Goal: Communication & Community: Answer question/provide support

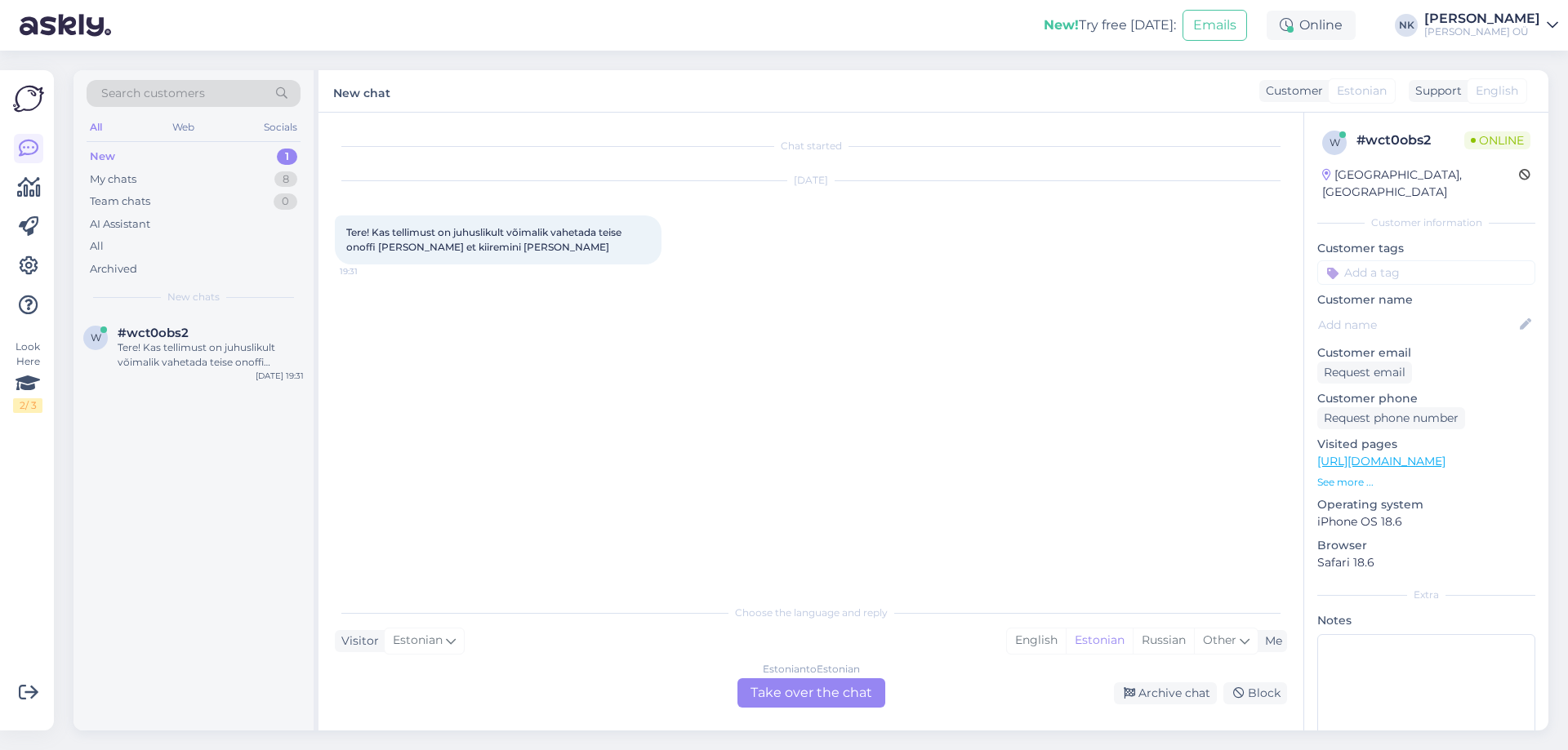
click at [812, 686] on div "Estonian to Estonian Take over the chat" at bounding box center [811, 692] width 148 height 29
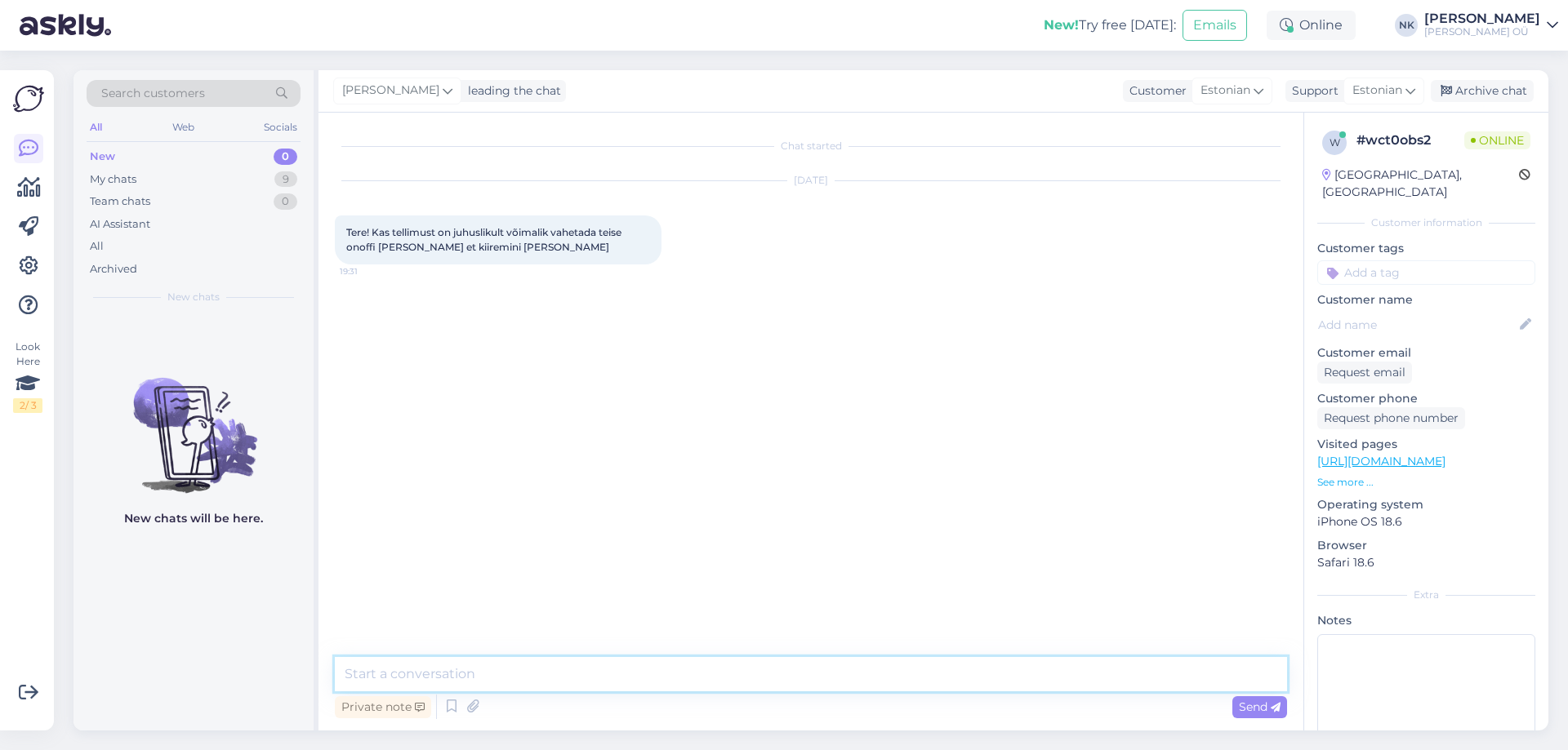
click at [818, 677] on textarea at bounding box center [811, 674] width 952 height 35
click at [778, 677] on textarea at bounding box center [811, 674] width 952 height 35
click at [777, 676] on textarea "Еук" at bounding box center [811, 674] width 952 height 35
type textarea "Tere! Palun öelge tellimuse numbri ja mis esindusest soovite [PERSON_NAME] saada"
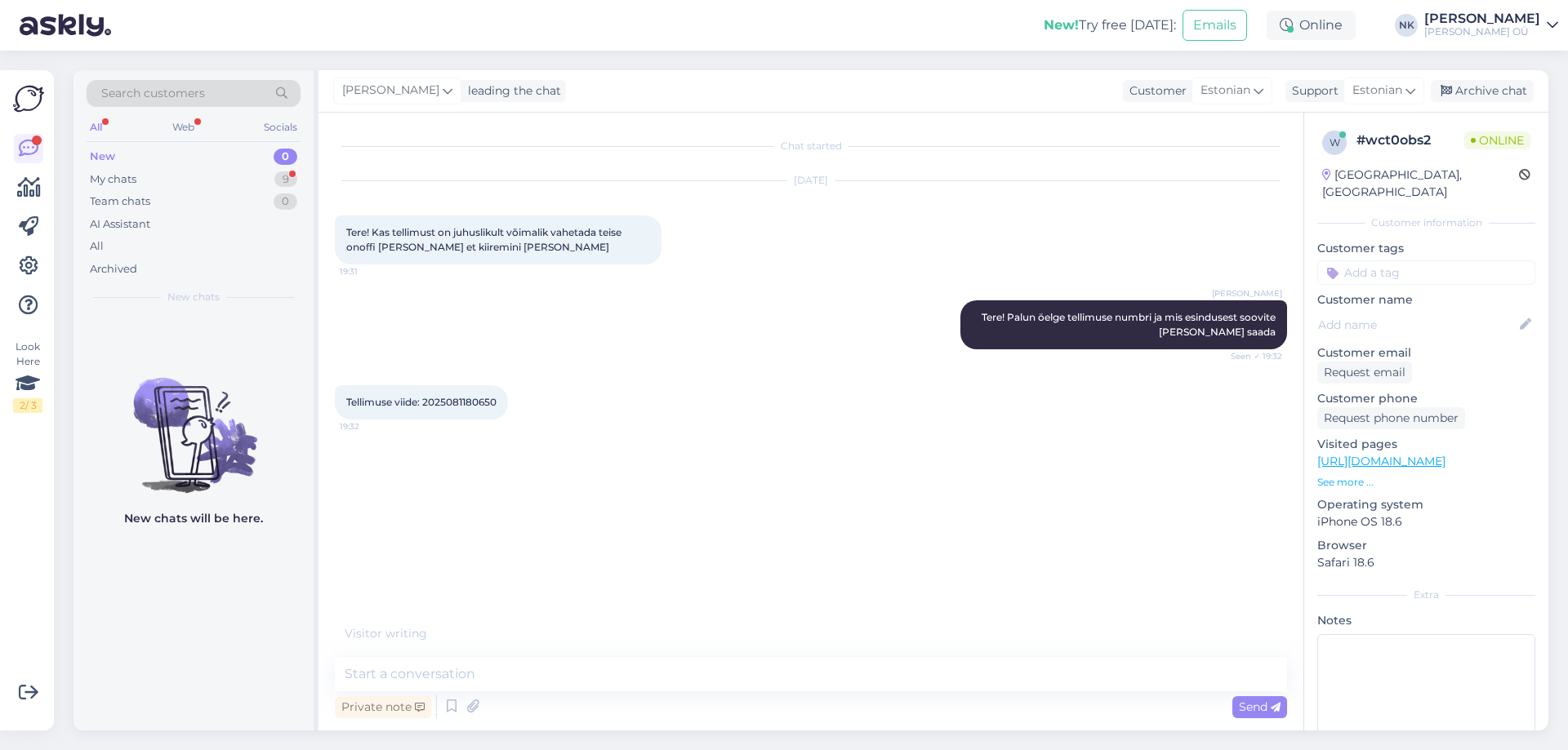
click at [467, 404] on span "Tellimuse viide: 2025081180650" at bounding box center [422, 402] width 151 height 12
copy div "2025081180650 19:32"
click at [617, 463] on div "Võru tn onoff [GEOGRAPHIC_DATA] 19:32" at bounding box center [811, 472] width 952 height 70
click at [441, 669] on textarea at bounding box center [811, 674] width 952 height 35
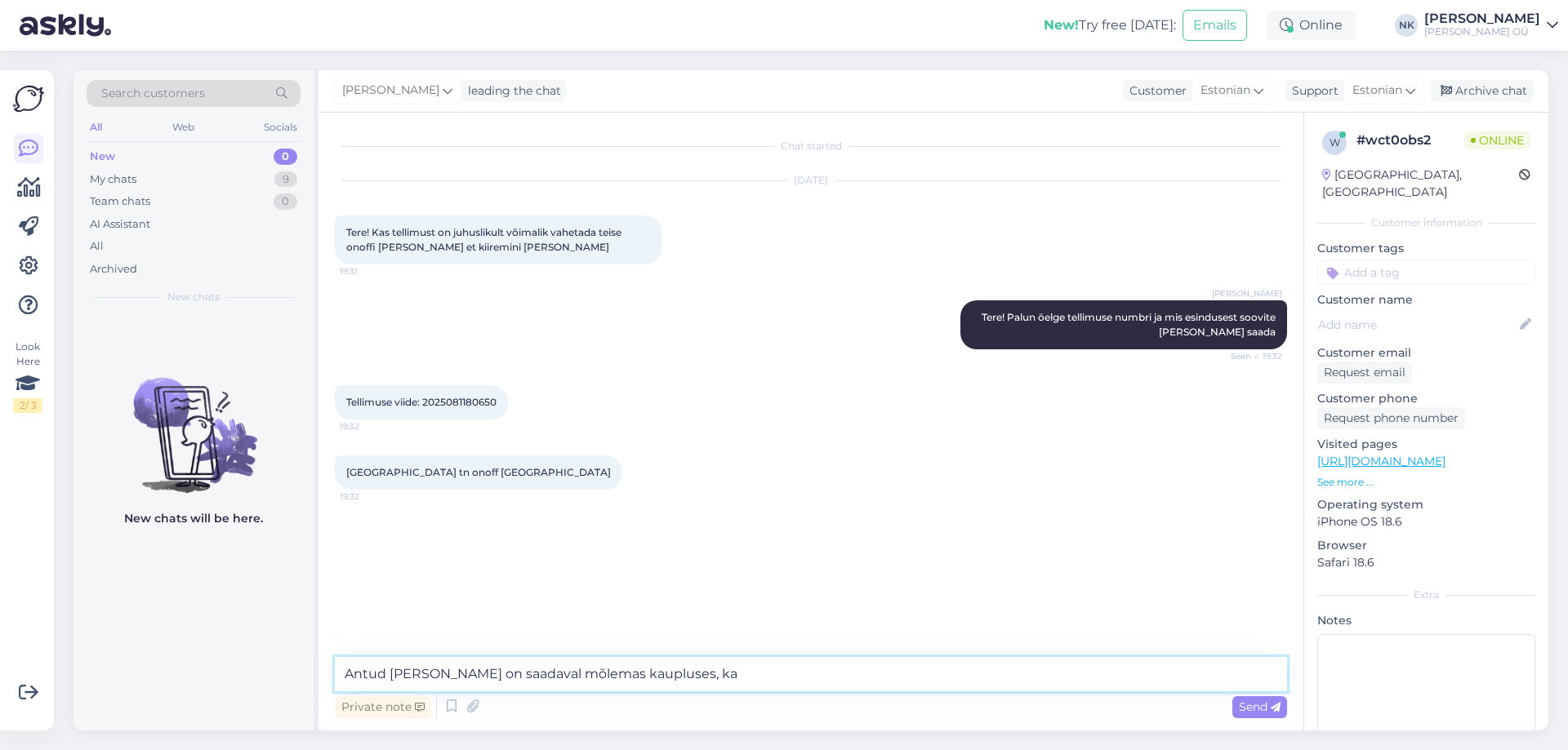
drag, startPoint x: 668, startPoint y: 680, endPoint x: 305, endPoint y: 682, distance: 363.0
click at [305, 682] on div "Search customers All Web Socials New 0 My chats 9 Team chats 0 AI Assistant All…" at bounding box center [811, 400] width 1474 height 661
type textarea "I"
type textarea "Antud [PERSON_NAME] on saadaval mõlemas Tartu poes, kas Teil on mugavam [PERSON…"
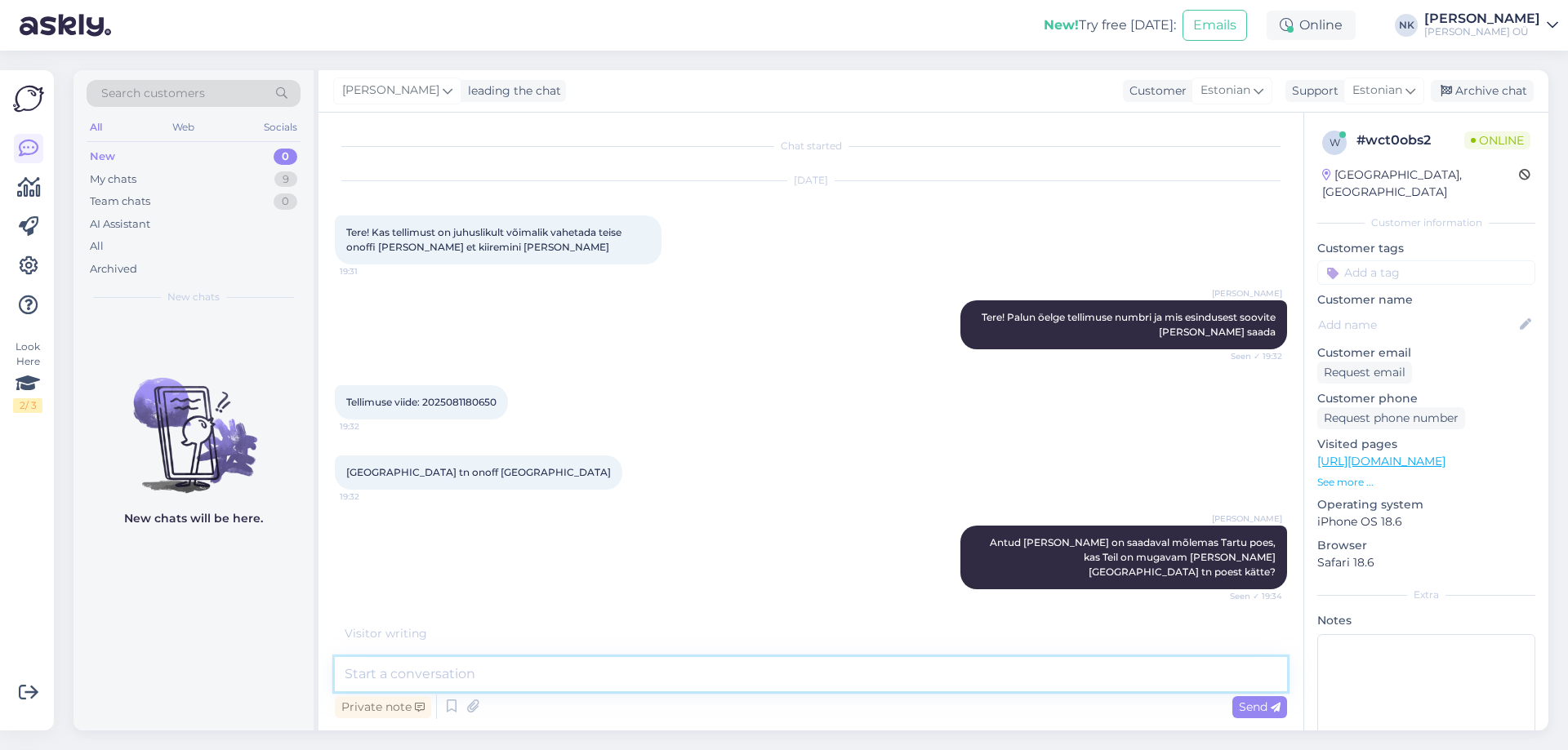
scroll to position [20, 0]
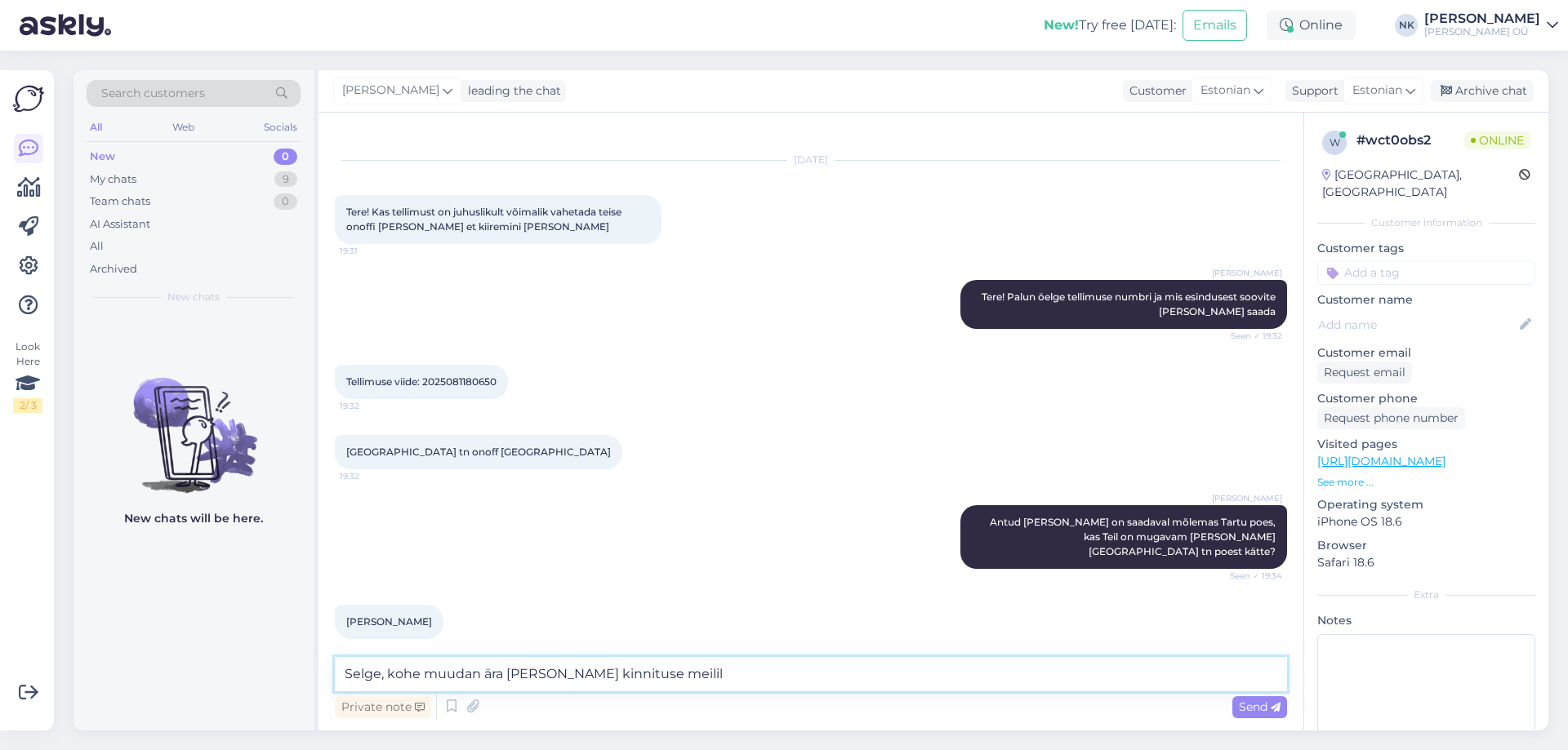
type textarea "Selge, kohe muudan ära [PERSON_NAME] kinnituse meilile"
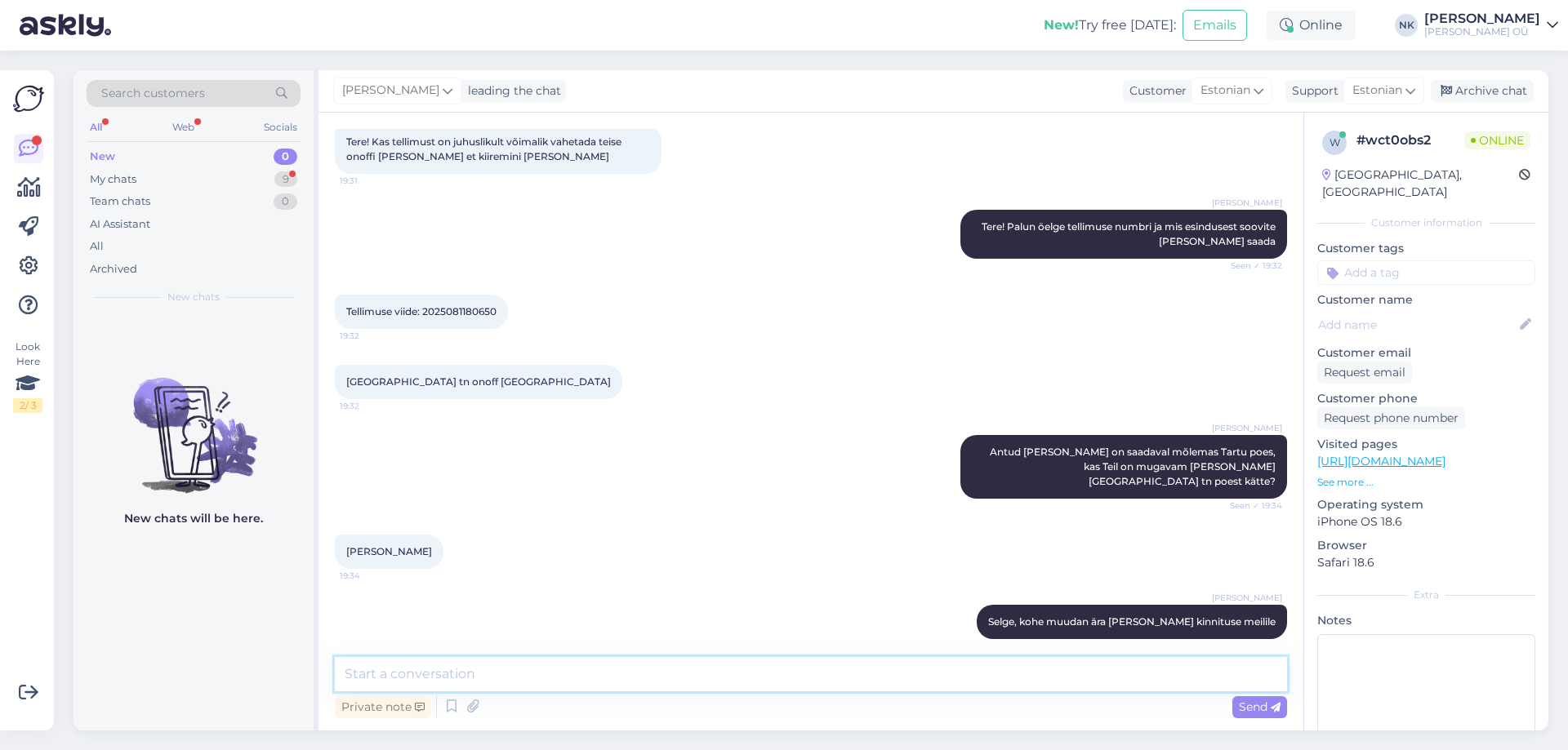
scroll to position [161, 0]
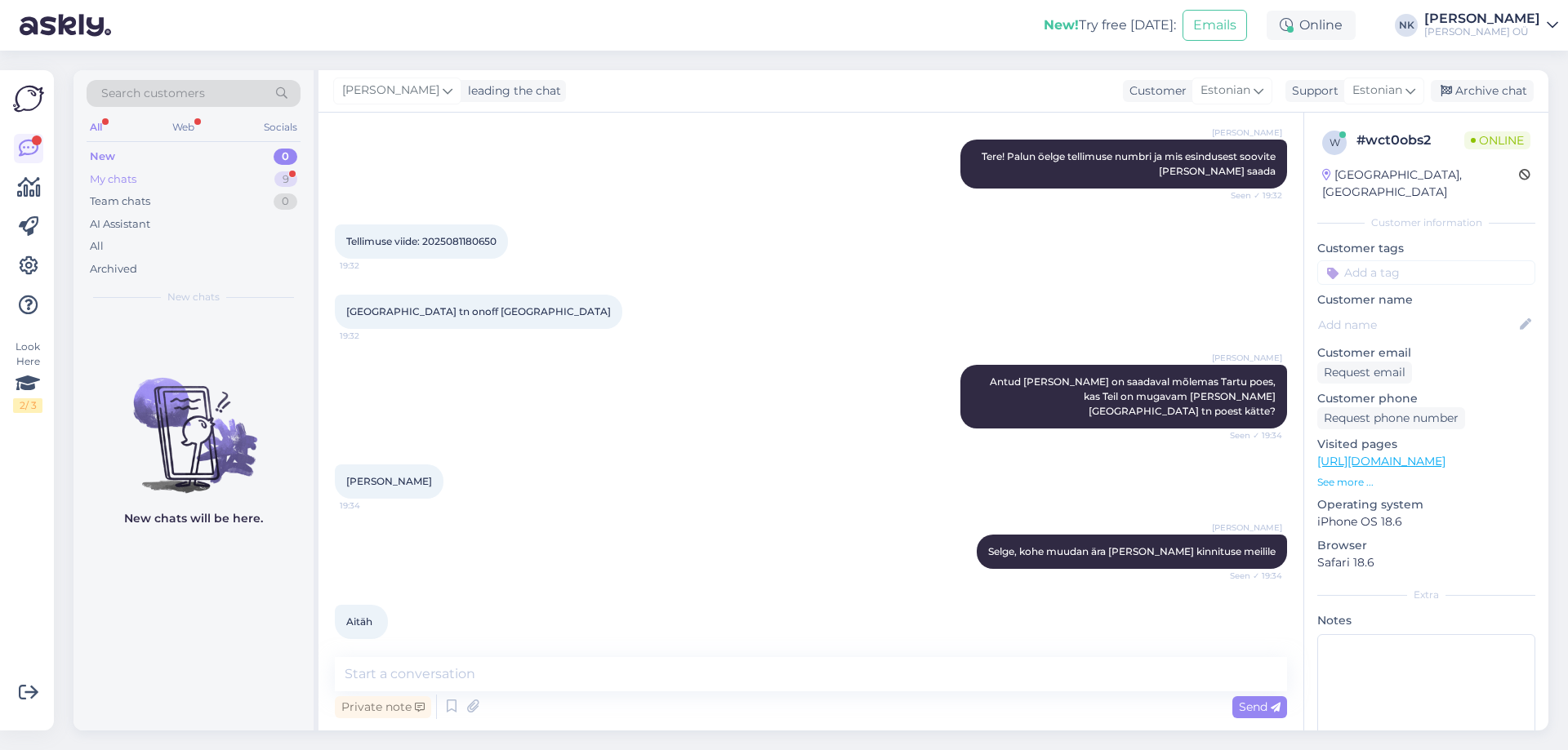
click at [220, 172] on div "My chats 9" at bounding box center [193, 180] width 213 height 23
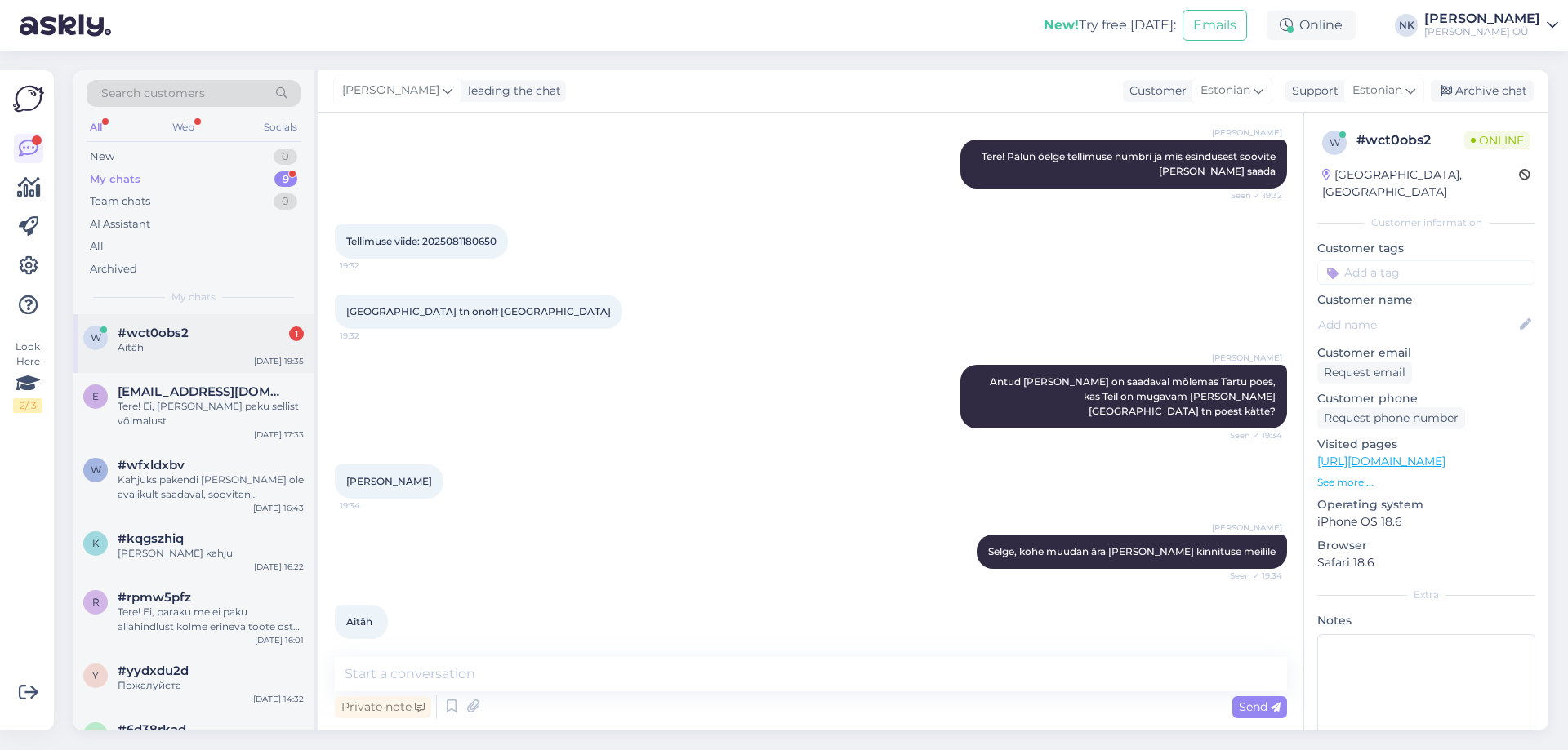
click at [231, 348] on div "Aitäh" at bounding box center [211, 347] width 186 height 15
click at [539, 698] on div "Private note Send" at bounding box center [811, 707] width 952 height 31
click at [539, 689] on textarea at bounding box center [811, 674] width 952 height 35
type textarea "Palun"
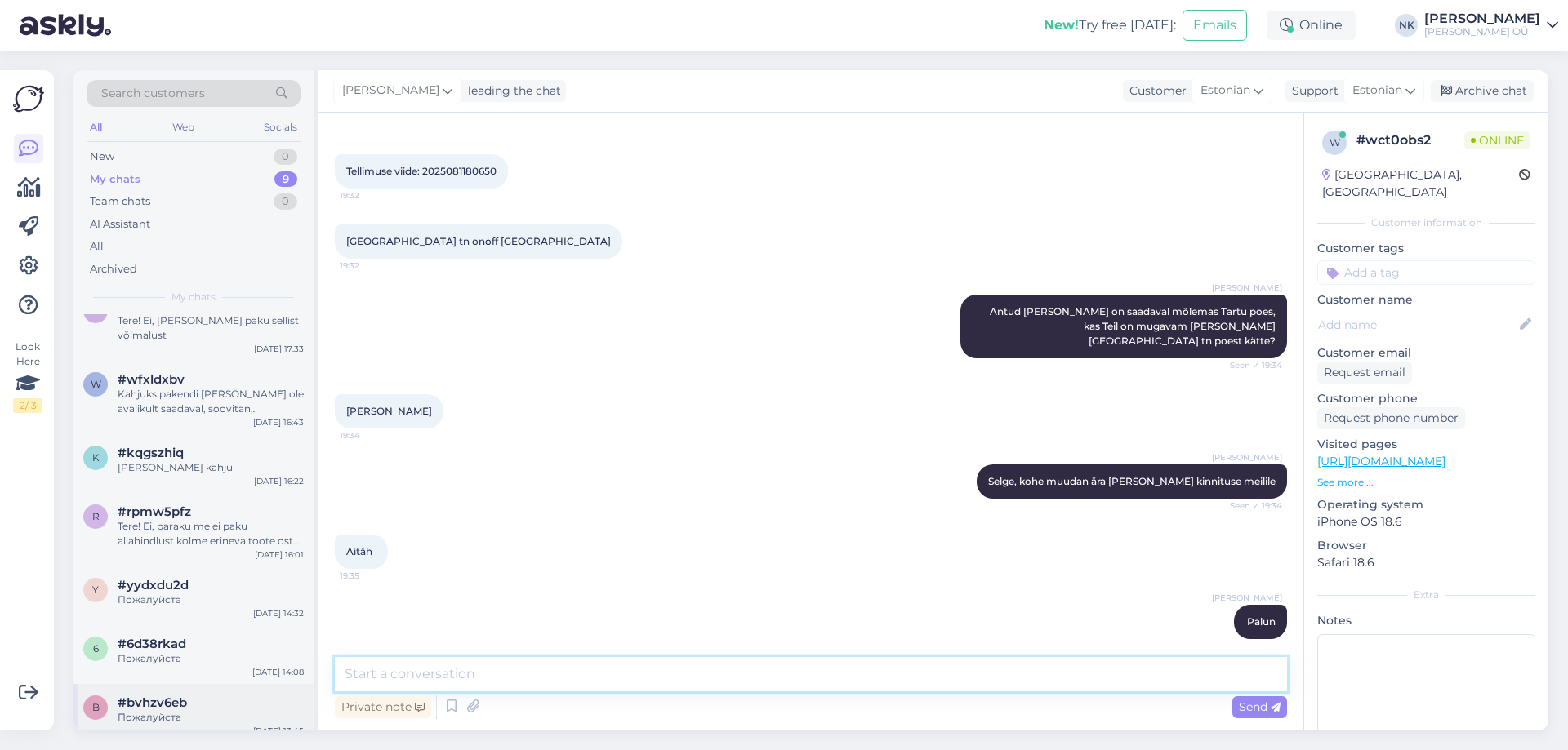
scroll to position [142, 0]
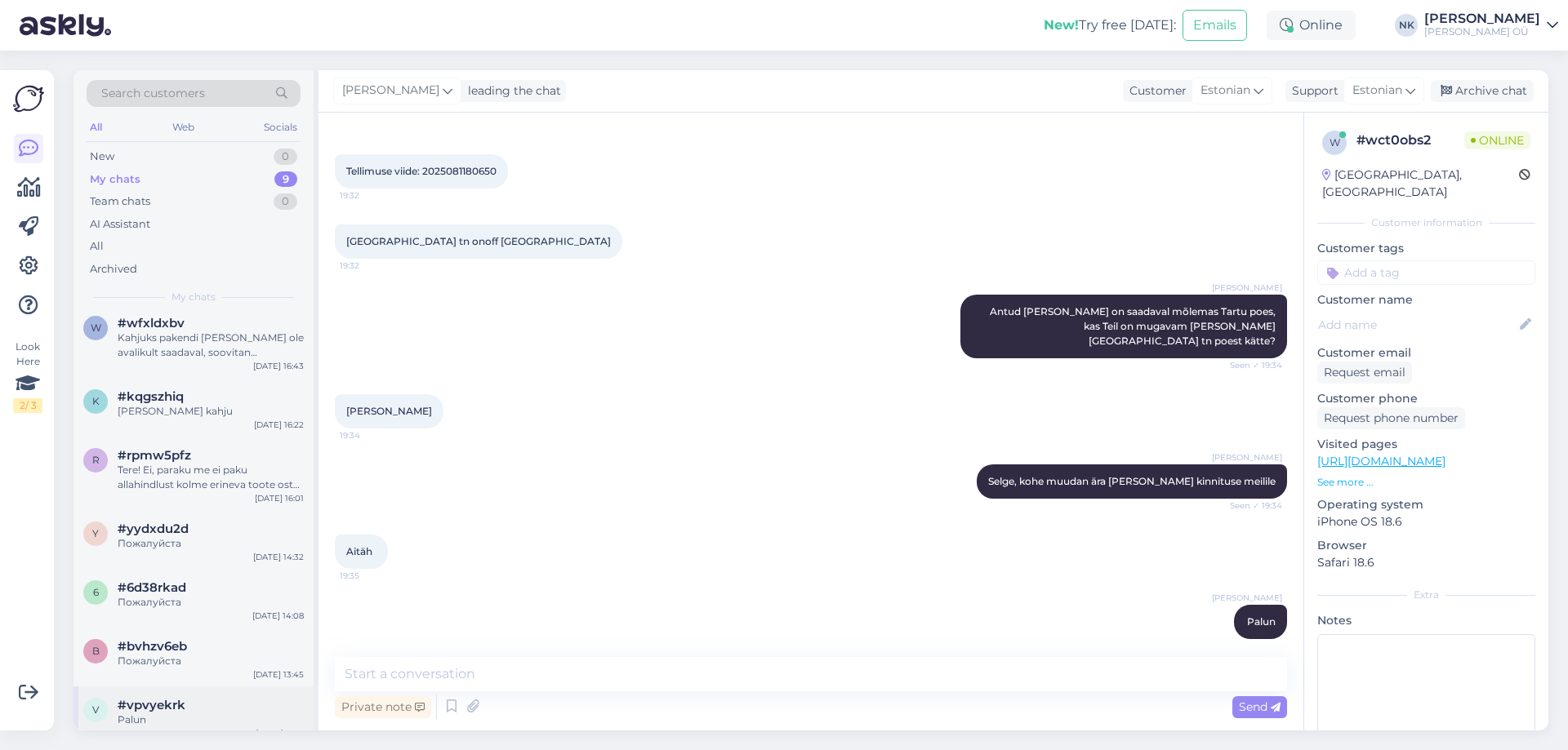
click at [167, 698] on span "#vpvyekrk" at bounding box center [151, 705] width 67 height 15
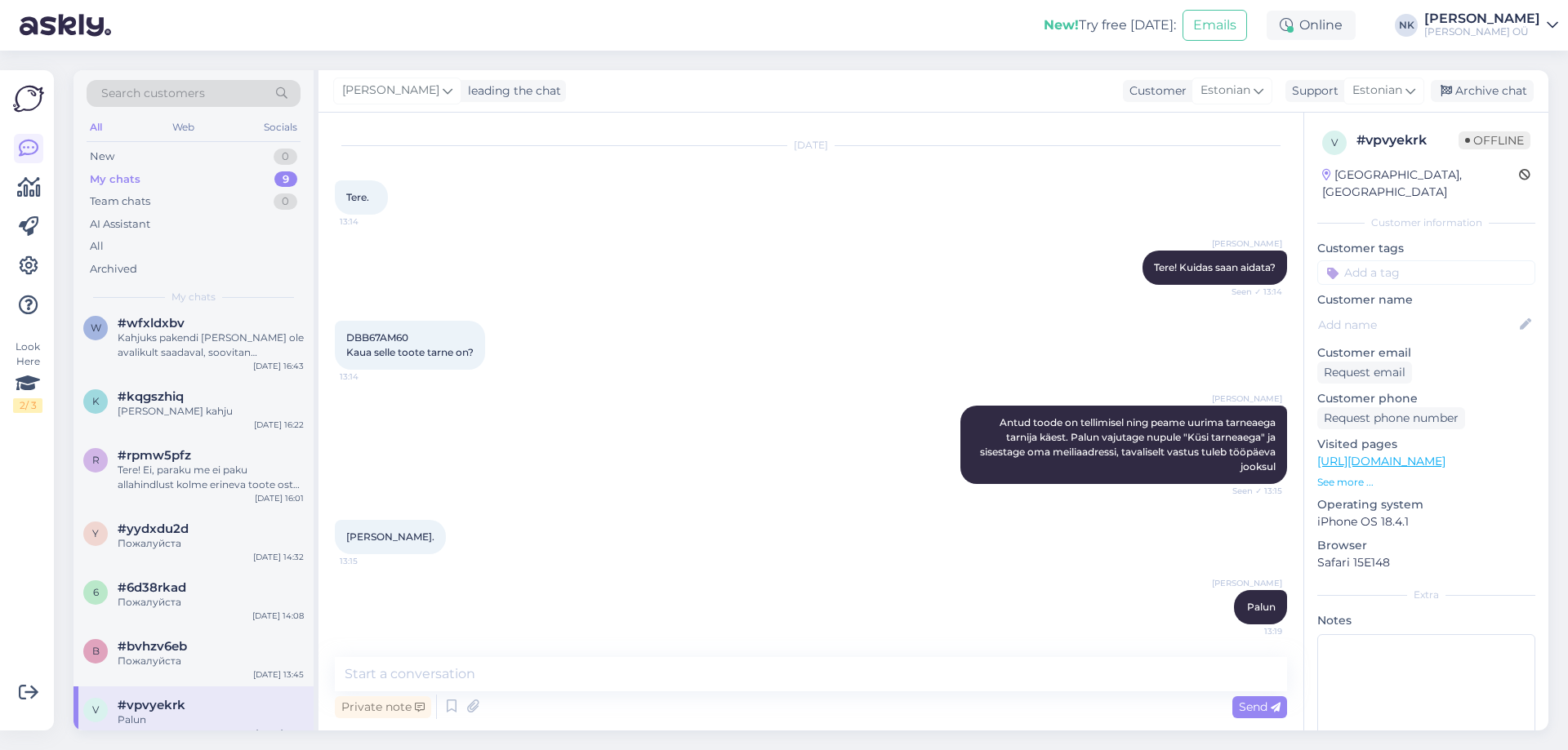
scroll to position [35, 0]
drag, startPoint x: 1495, startPoint y: 84, endPoint x: 1211, endPoint y: 202, distance: 307.5
click at [1494, 84] on div "Archive chat" at bounding box center [1482, 90] width 103 height 22
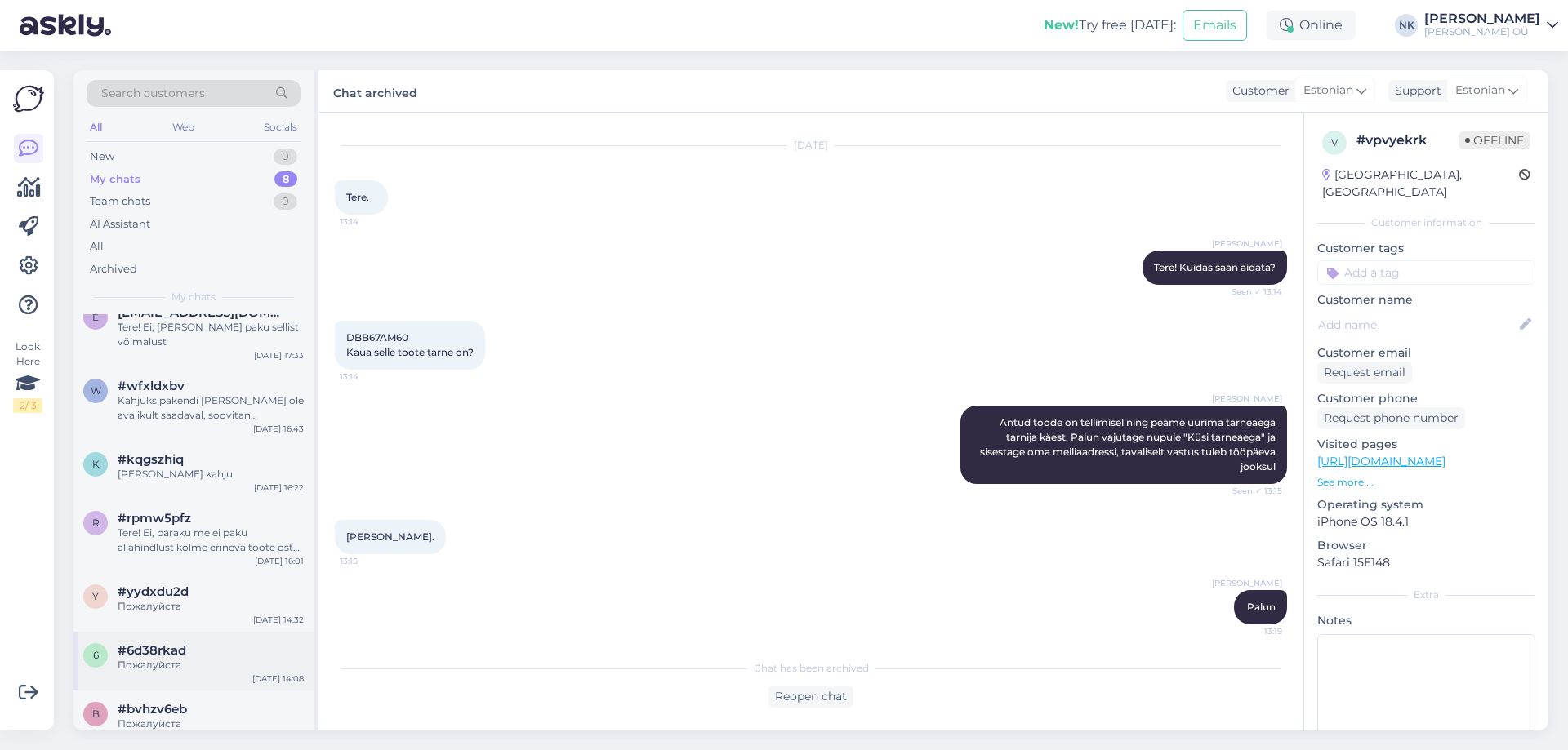
scroll to position [83, 0]
click at [168, 698] on span "#bvhzv6eb" at bounding box center [152, 705] width 69 height 15
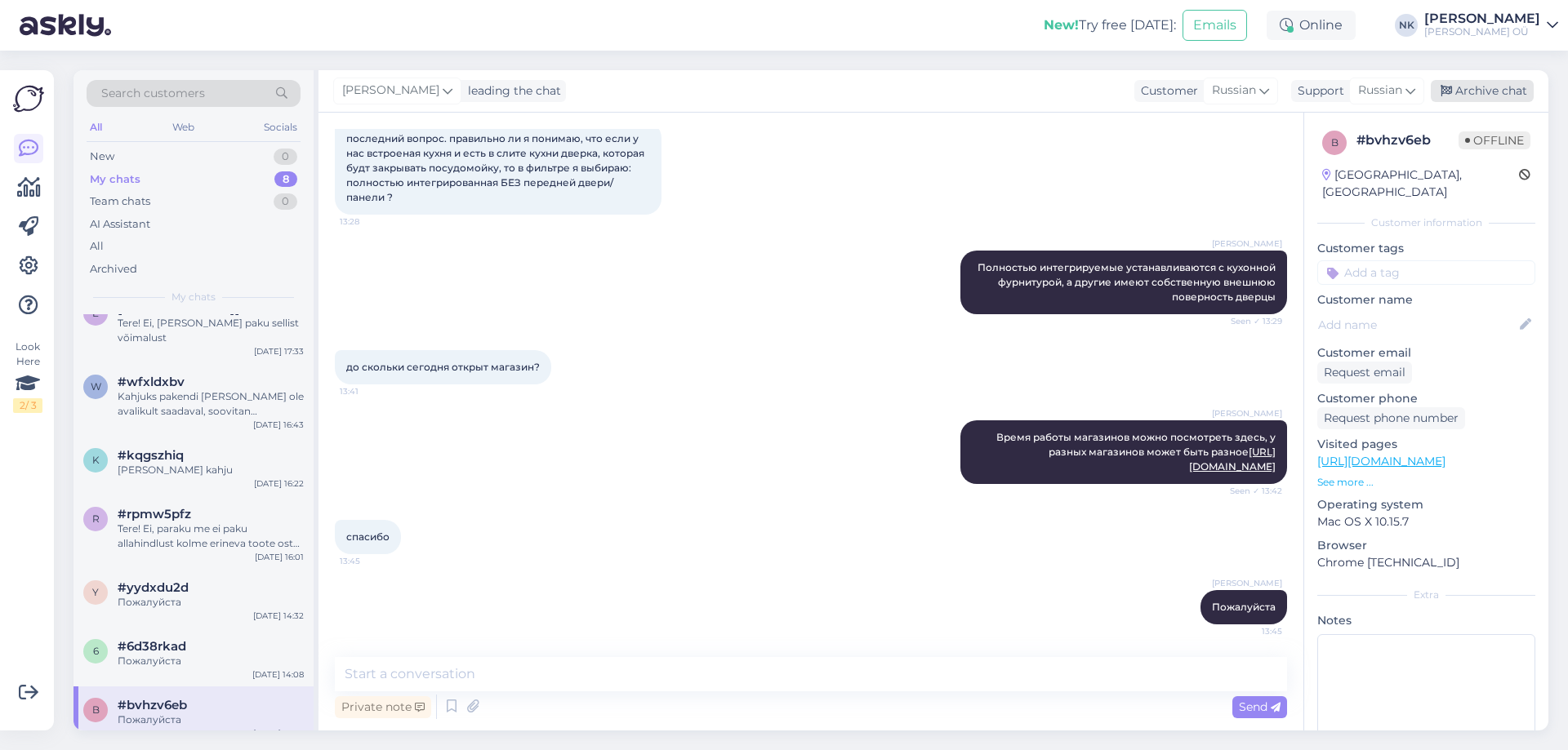
click at [1471, 88] on div "Archive chat" at bounding box center [1482, 90] width 103 height 22
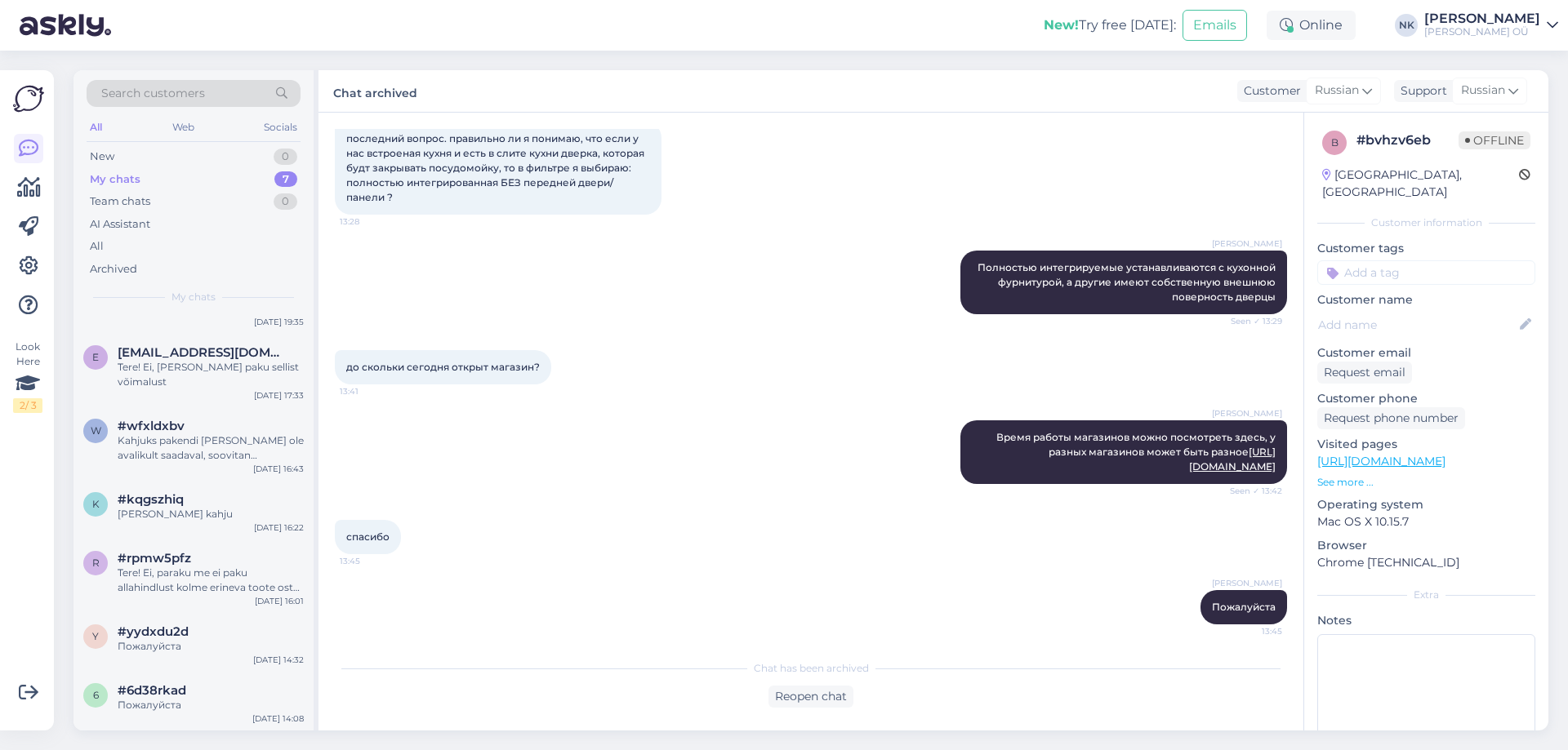
scroll to position [0, 0]
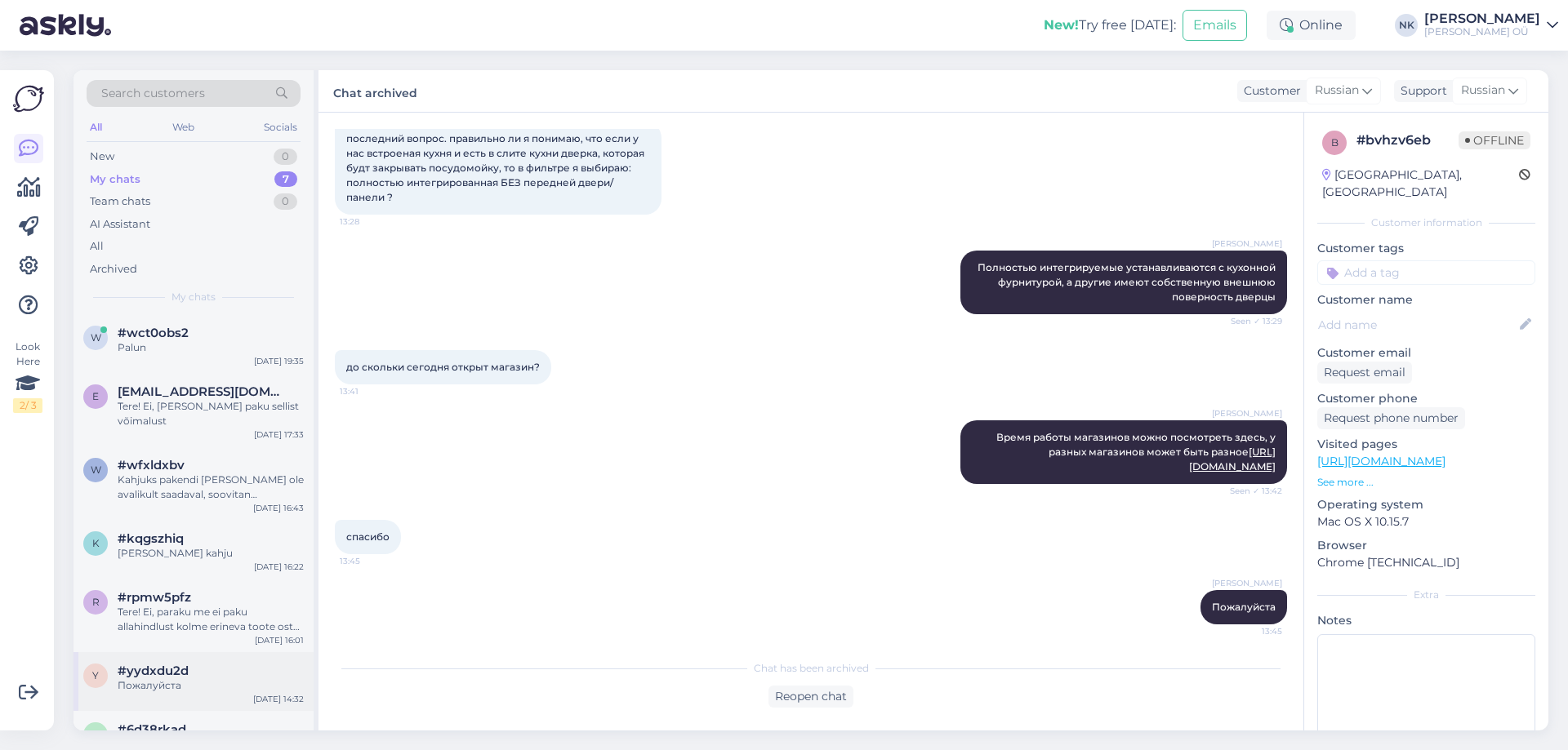
click at [186, 687] on div "y #yydxdu2d Пожалуйста [DATE] 14:32" at bounding box center [193, 681] width 240 height 58
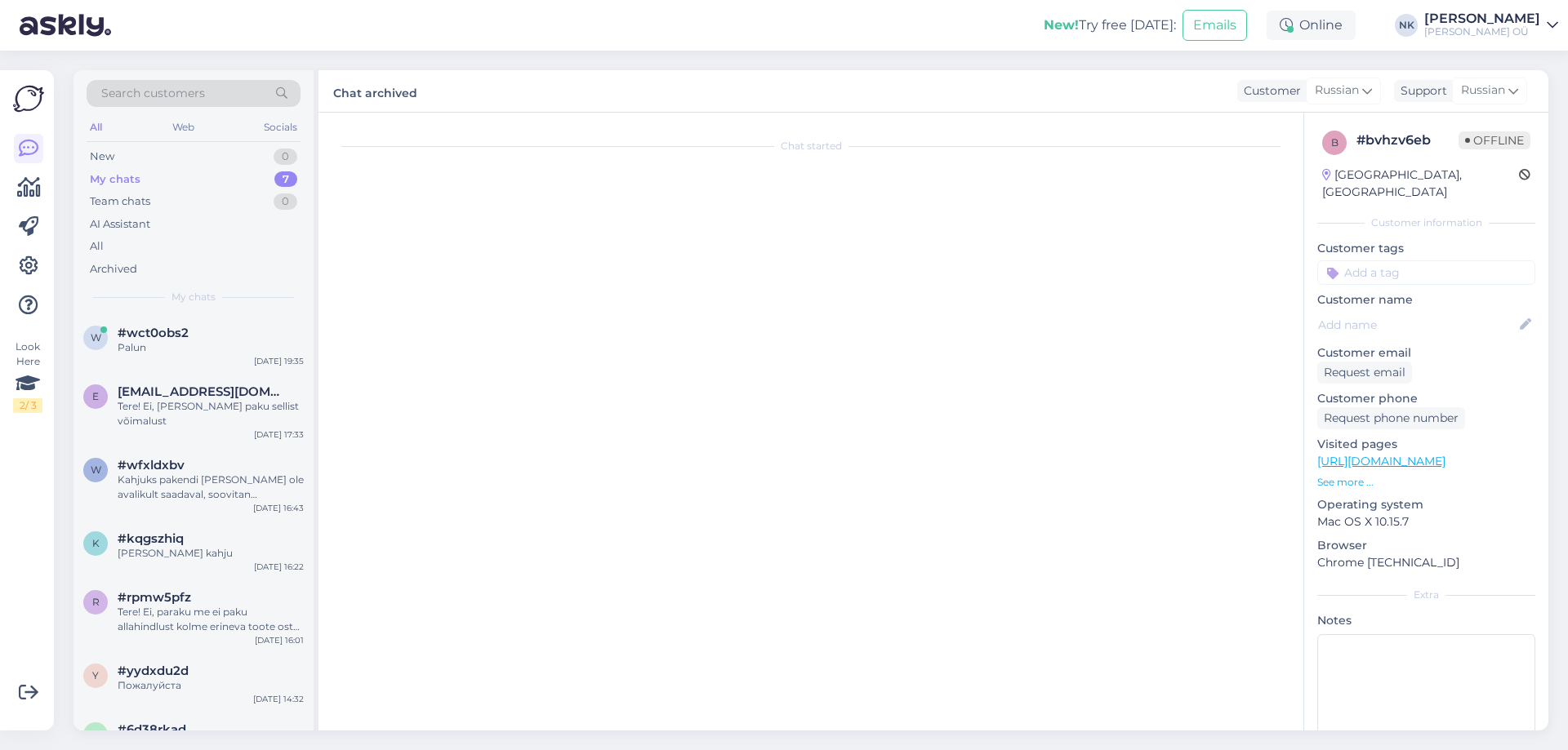
scroll to position [79, 0]
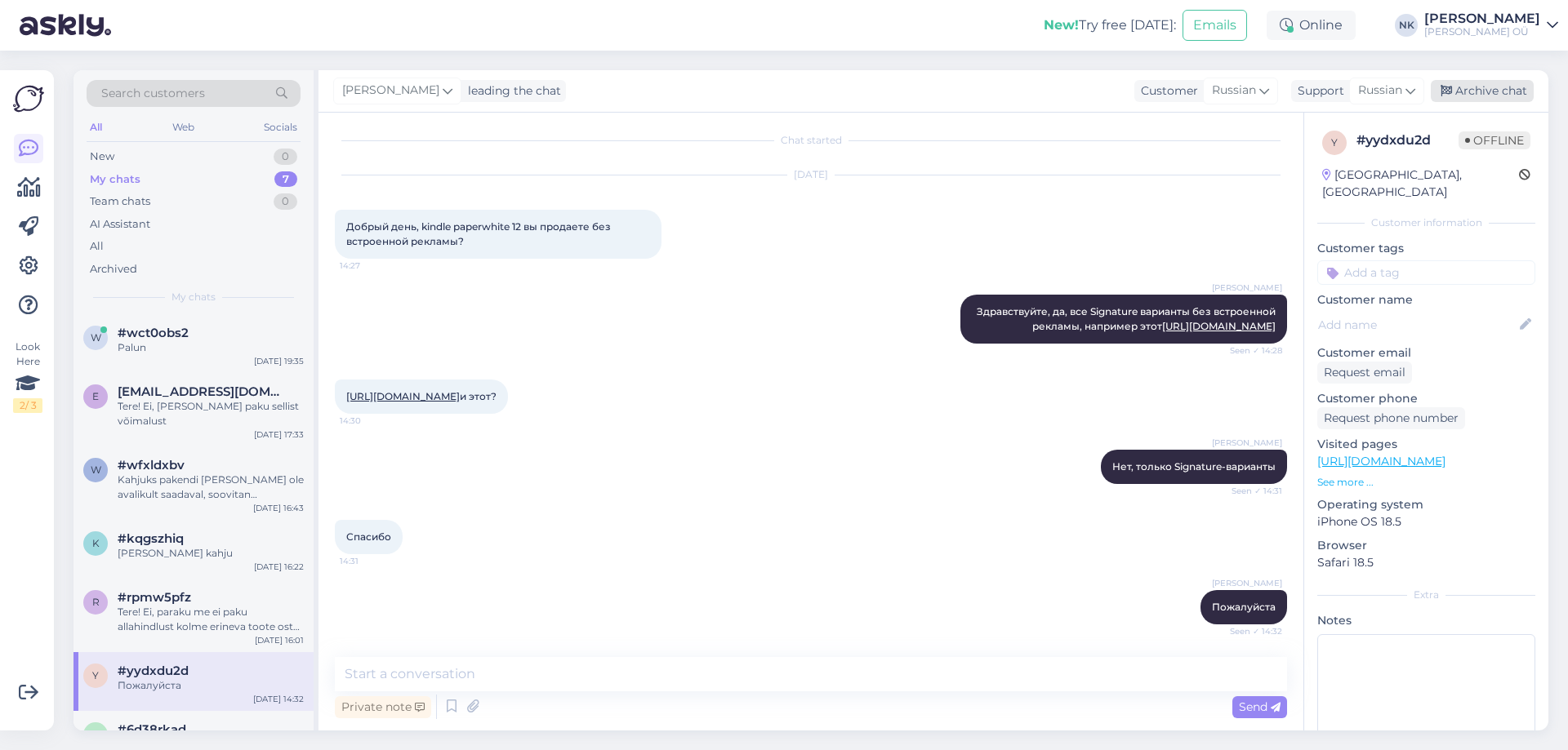
click at [1493, 89] on div "Archive chat" at bounding box center [1482, 90] width 103 height 22
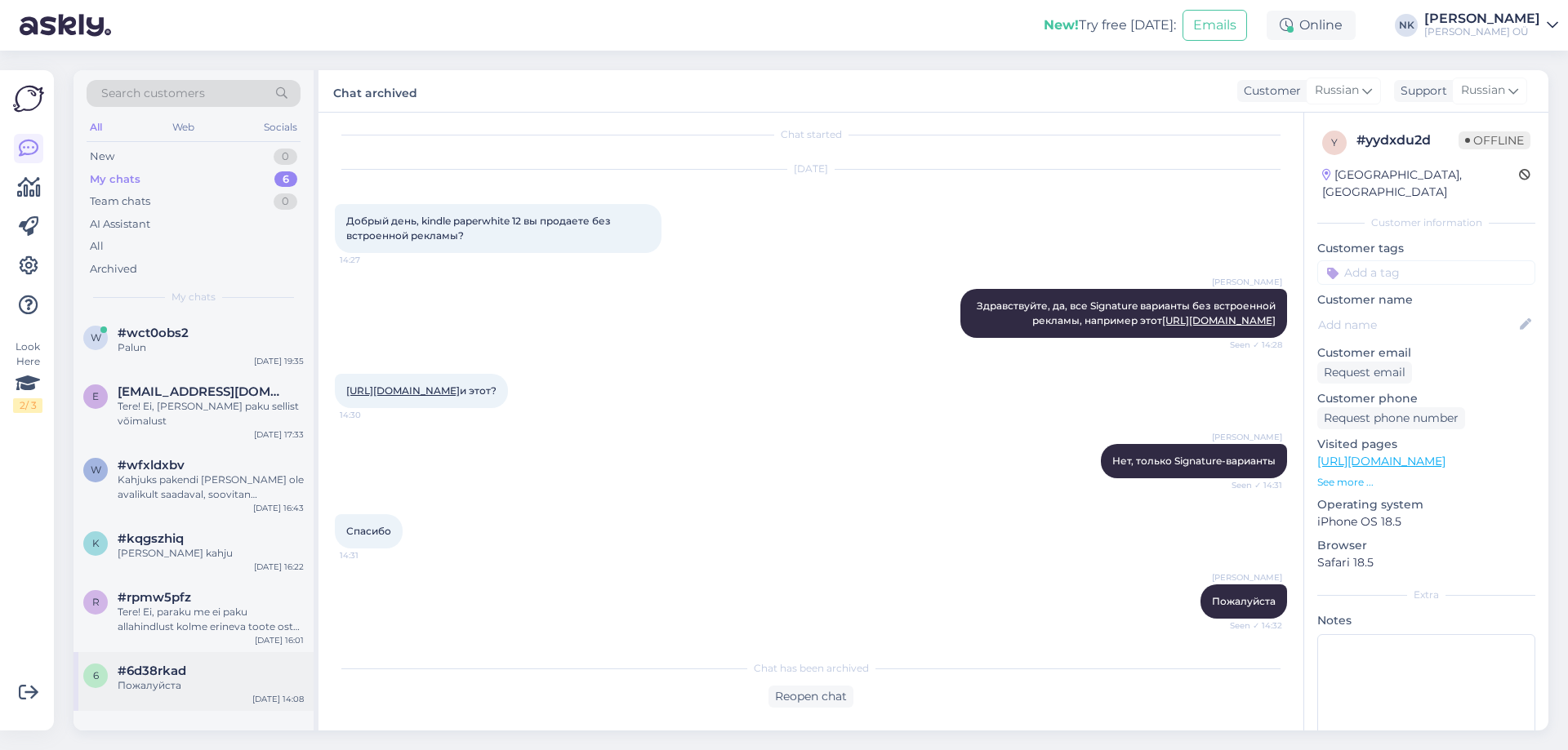
click at [235, 652] on div "6 #6d38rkad Пожалуйста [DATE] 14:08" at bounding box center [193, 681] width 240 height 58
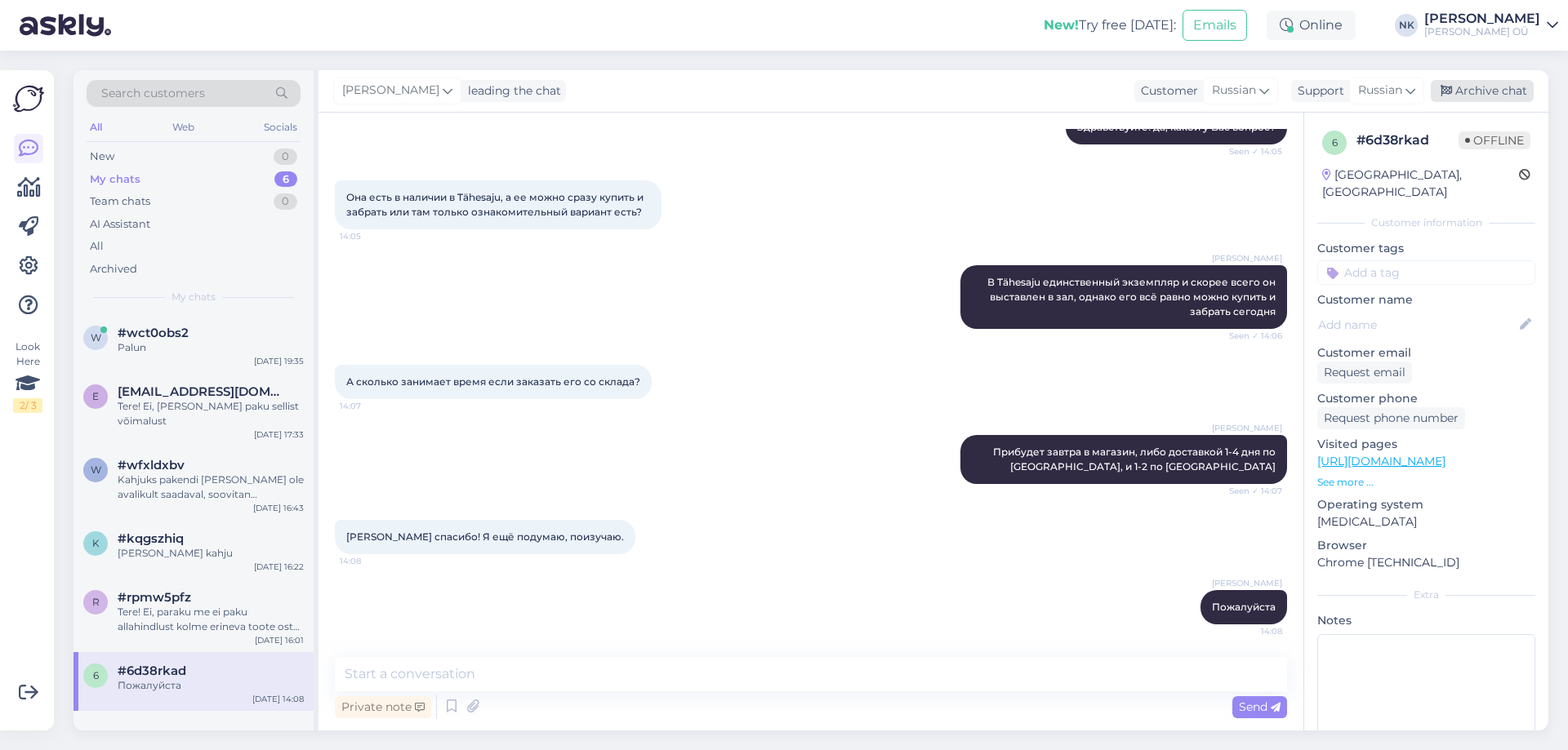
click at [1466, 87] on div "Archive chat" at bounding box center [1482, 90] width 103 height 22
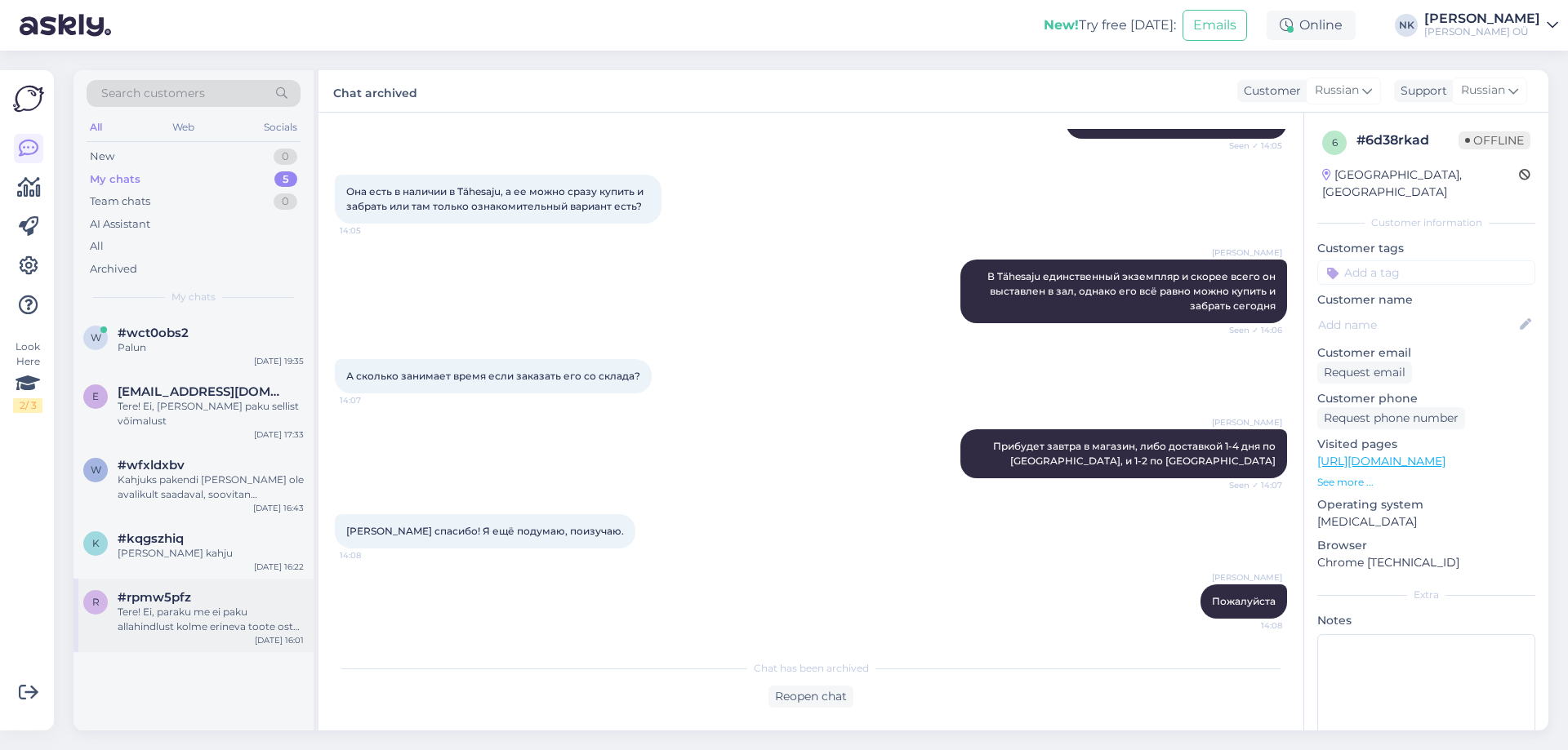
click at [268, 590] on div "#rpmw5pfz" at bounding box center [211, 597] width 186 height 15
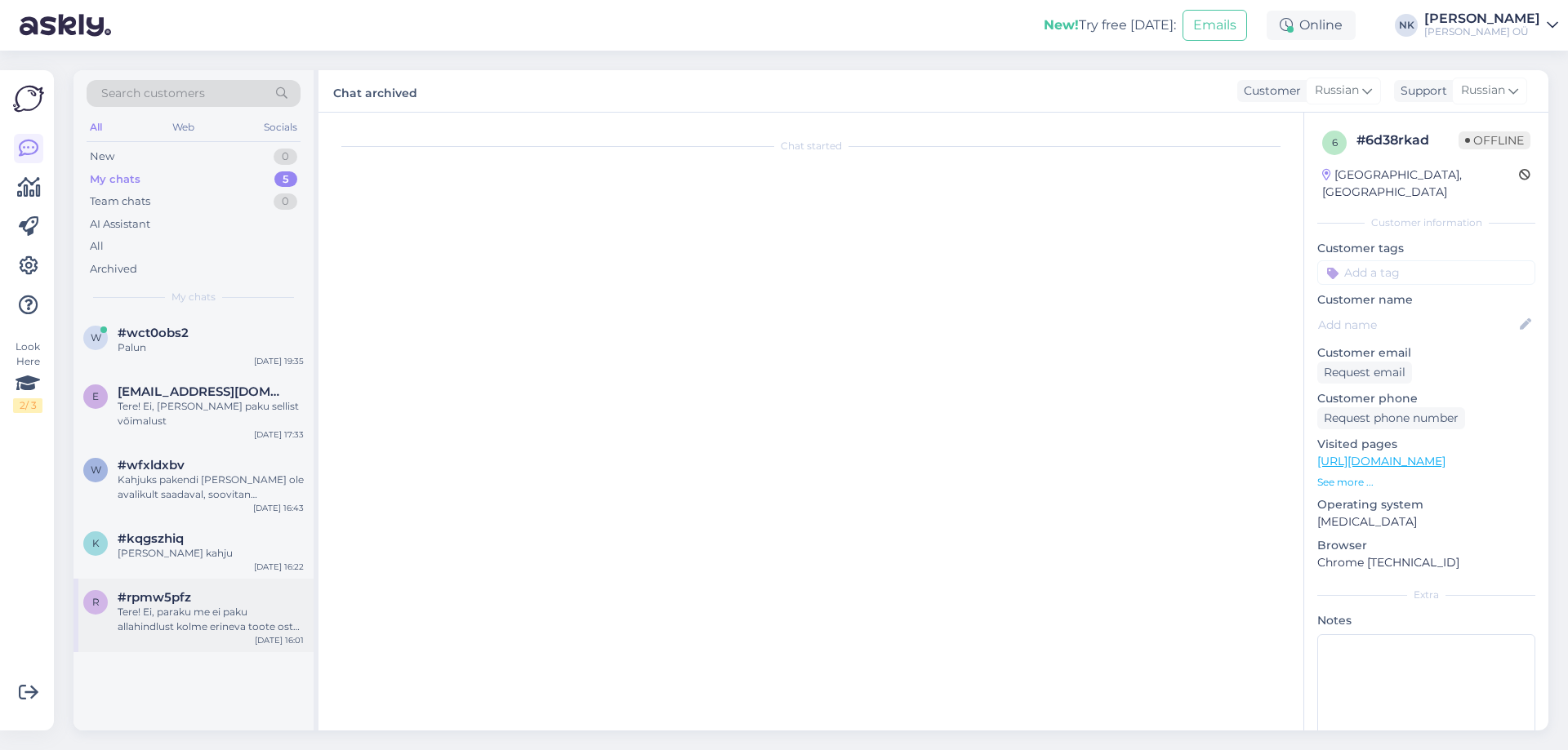
scroll to position [0, 0]
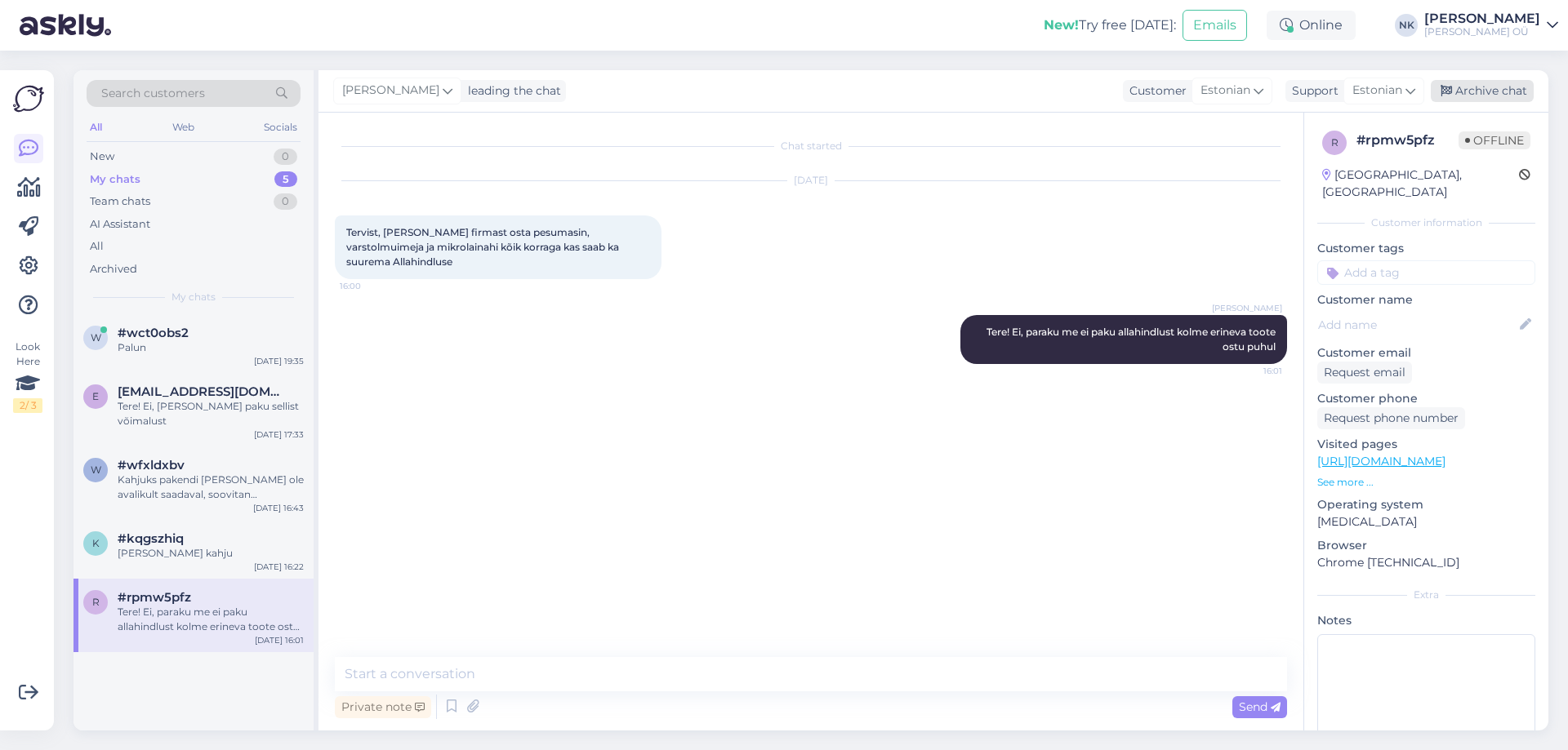
click at [1516, 85] on div "Archive chat" at bounding box center [1482, 90] width 103 height 22
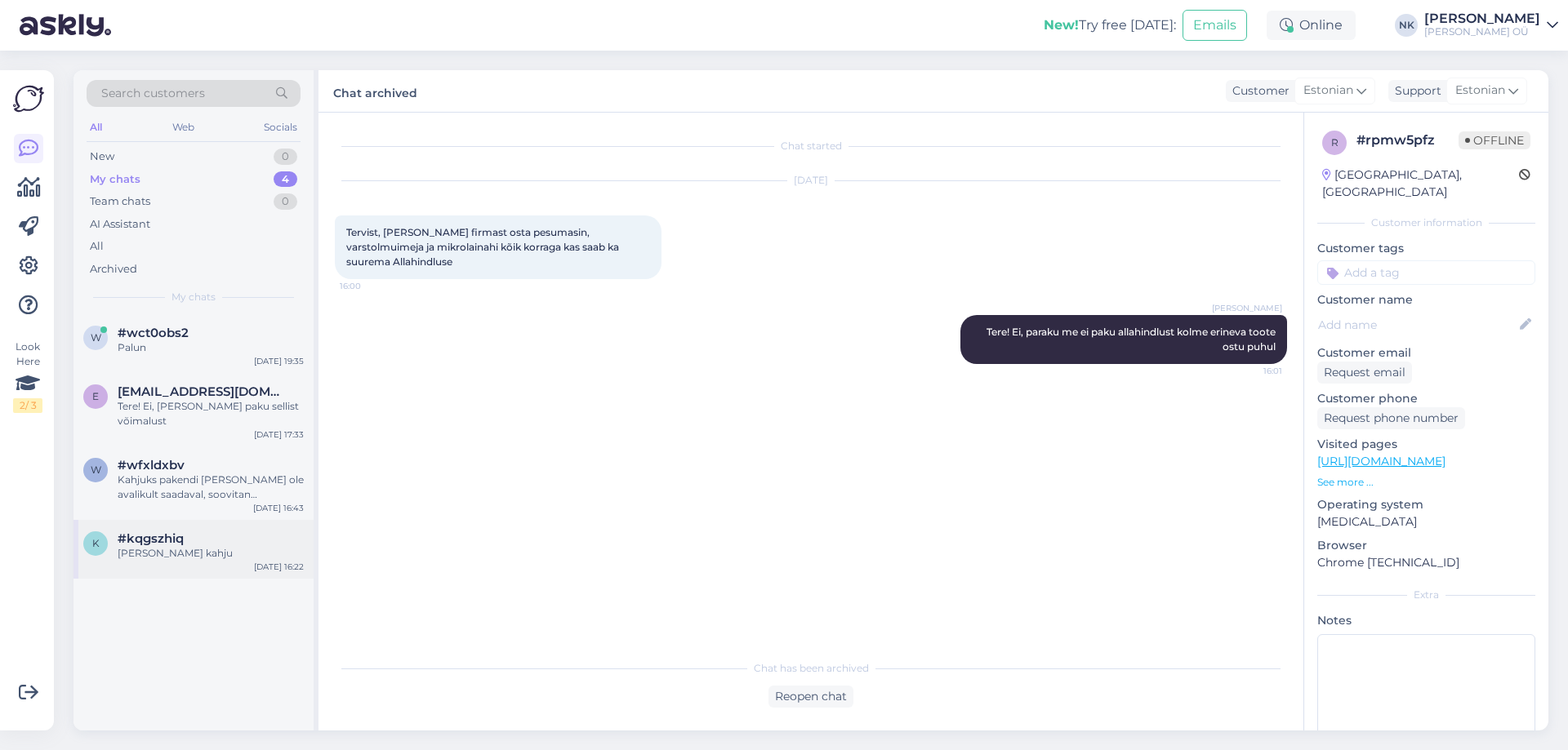
click at [239, 546] on div "[PERSON_NAME] kahju" at bounding box center [211, 553] width 186 height 15
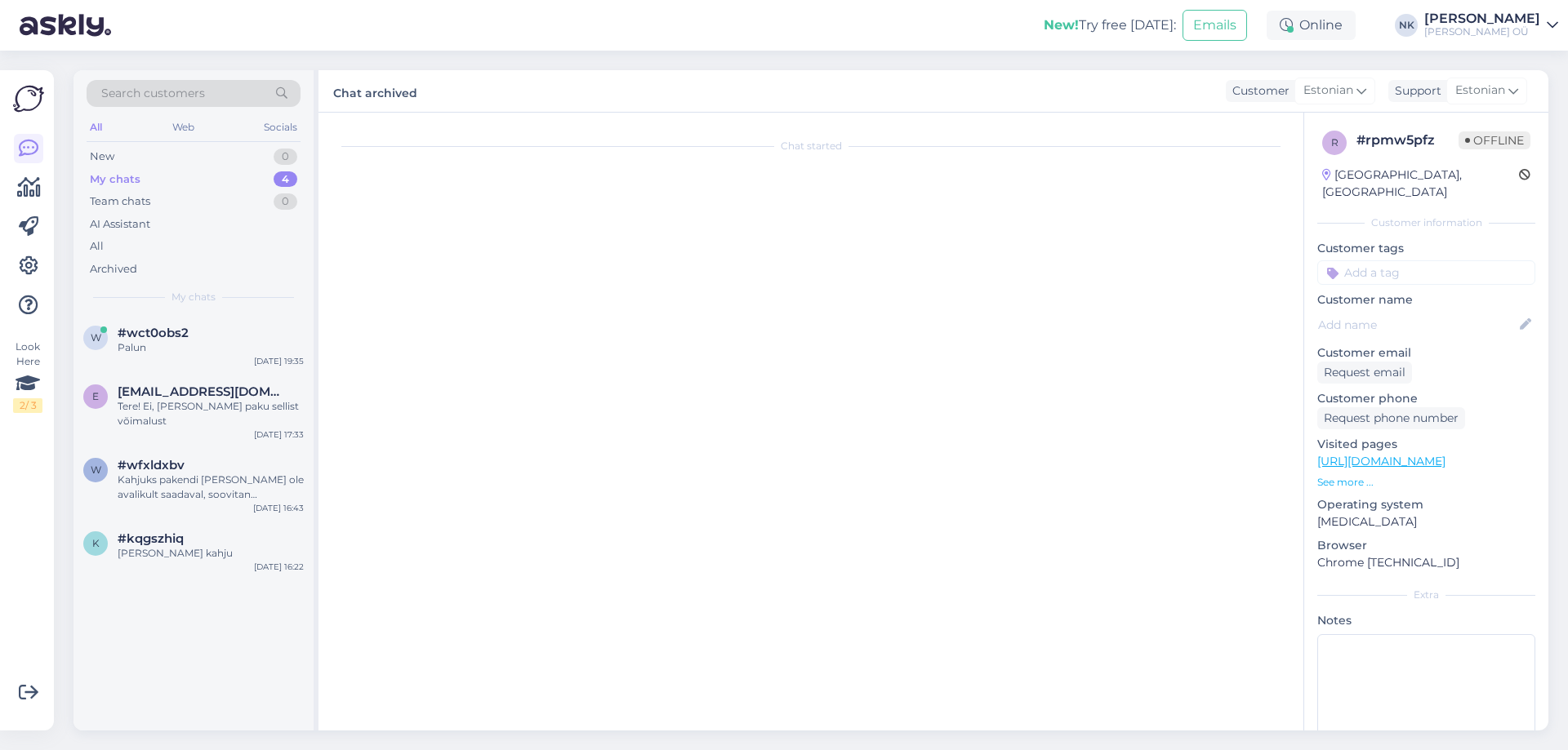
scroll to position [340, 0]
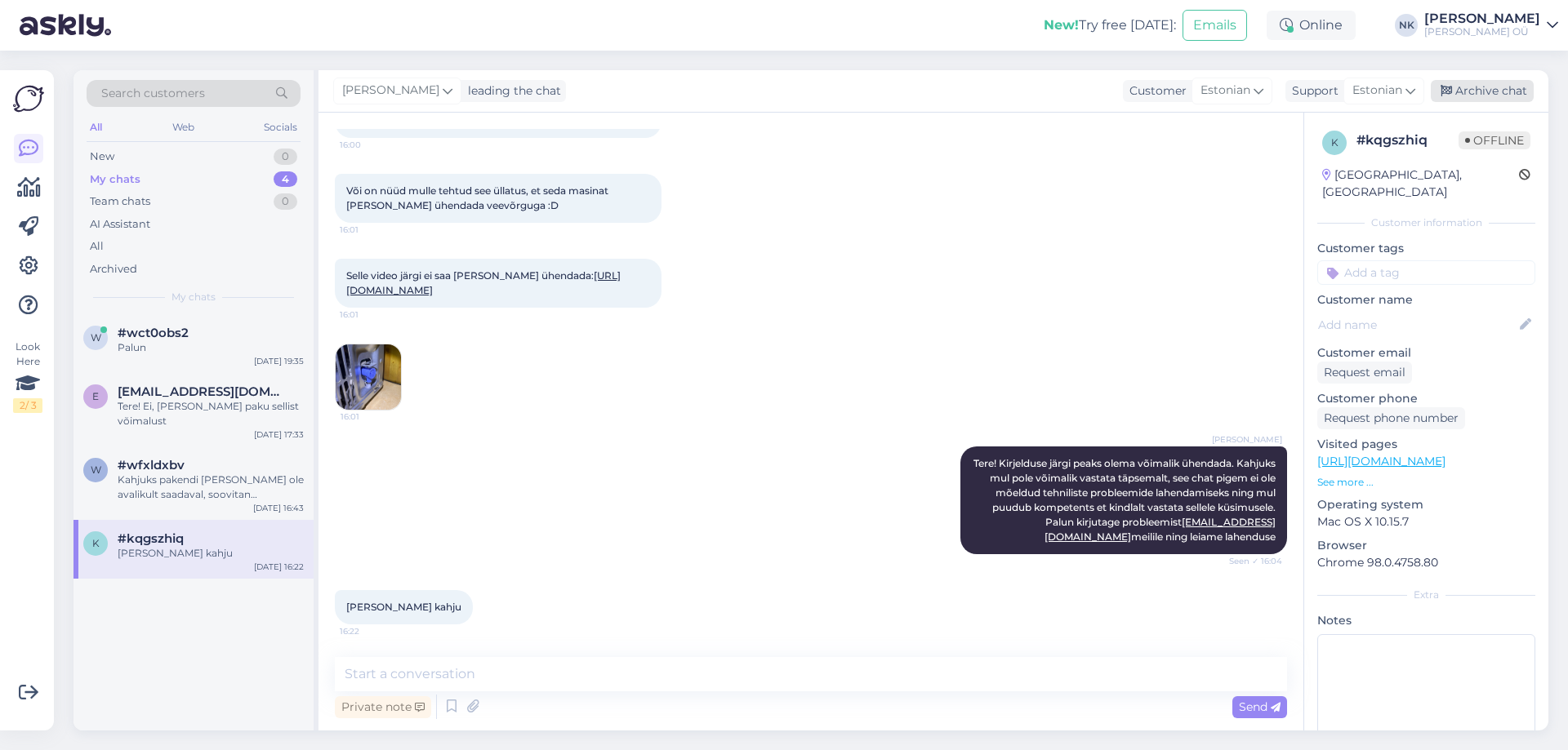
click at [1484, 99] on div "Archive chat" at bounding box center [1482, 90] width 103 height 22
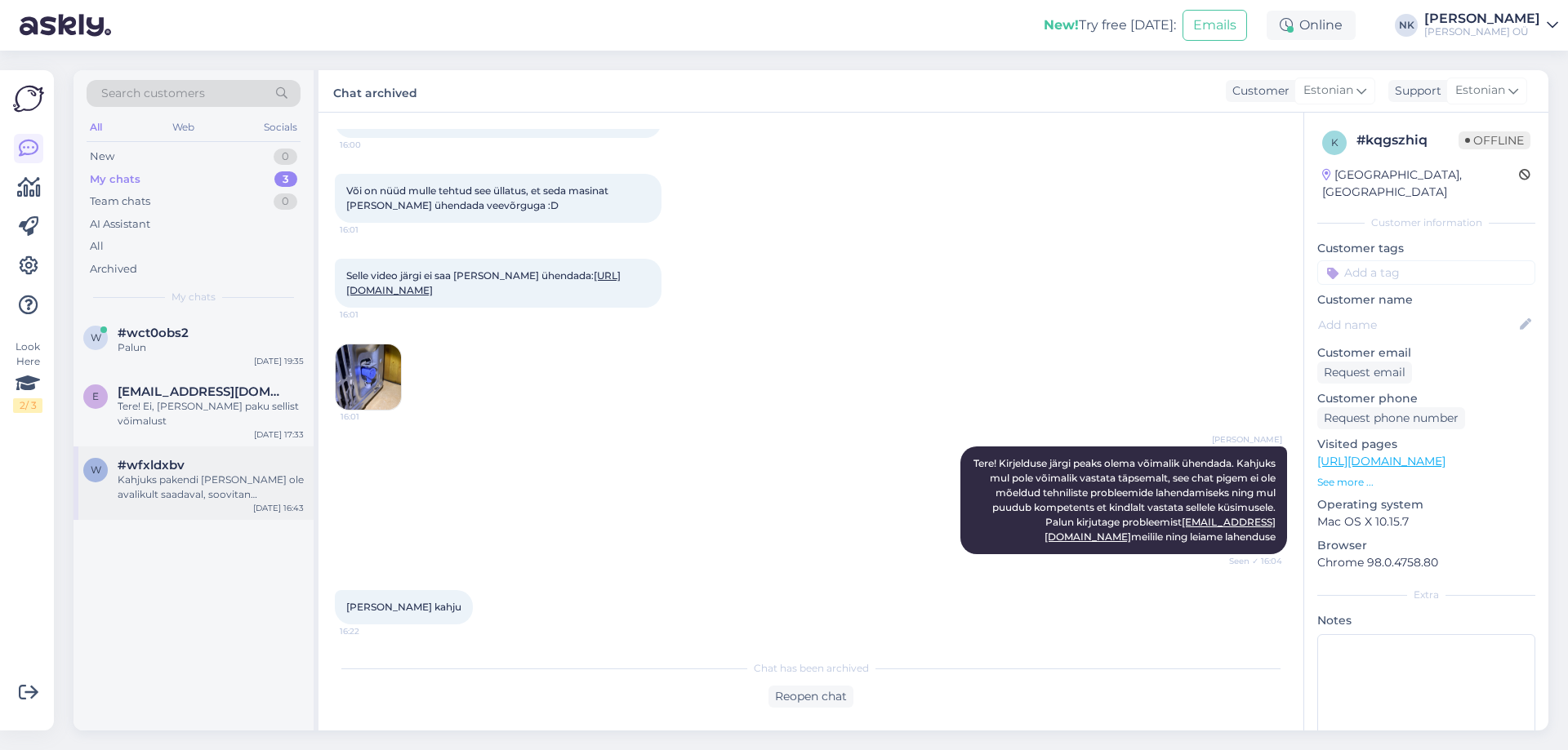
click at [198, 473] on div "Kahjuks pakendi [PERSON_NAME] ole avalikult saadaval, soovitan [PERSON_NAME] üh…" at bounding box center [211, 487] width 186 height 29
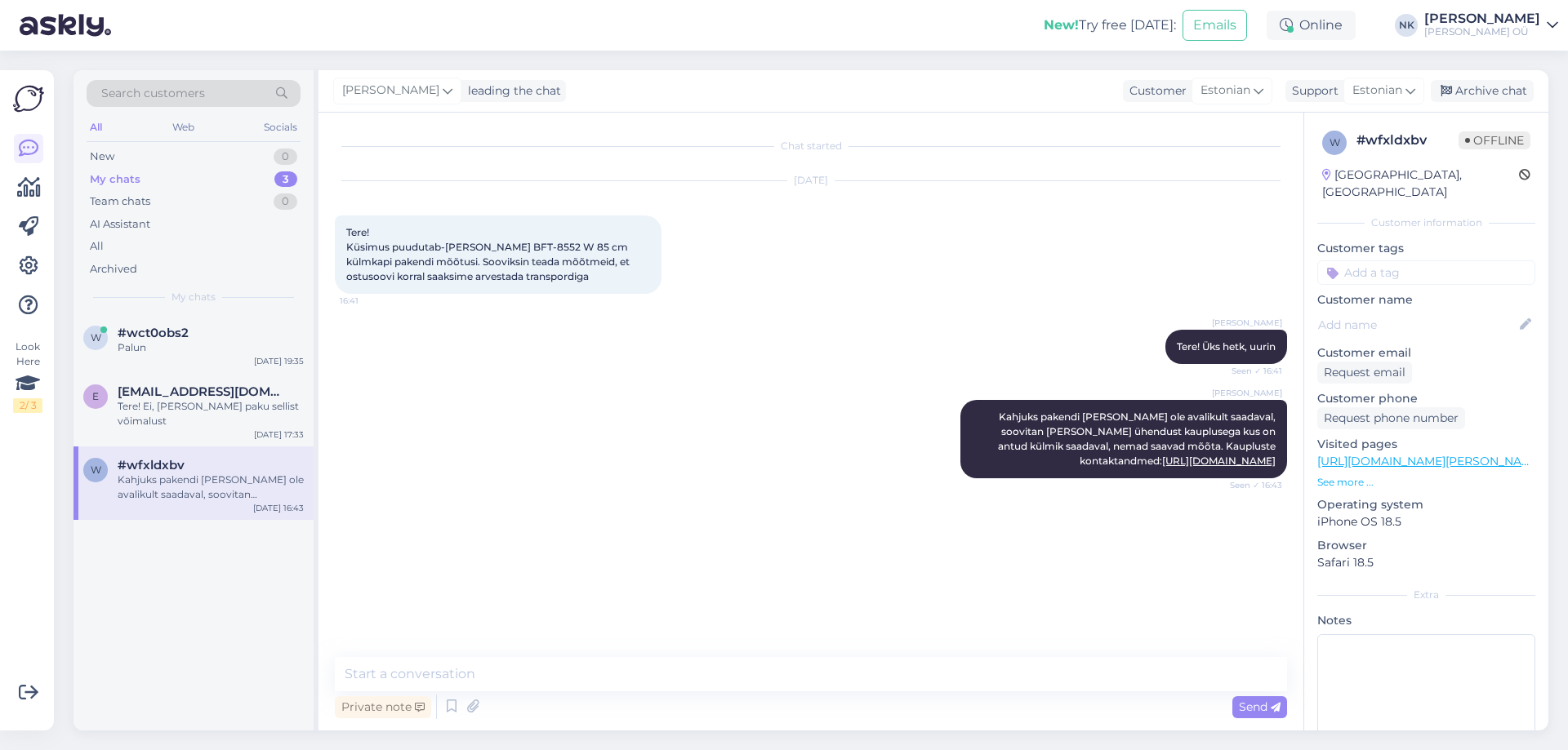
scroll to position [0, 0]
drag, startPoint x: 1494, startPoint y: 89, endPoint x: 1176, endPoint y: 6, distance: 328.7
click at [1489, 89] on div "Archive chat" at bounding box center [1482, 90] width 103 height 22
